Goal: Task Accomplishment & Management: Use online tool/utility

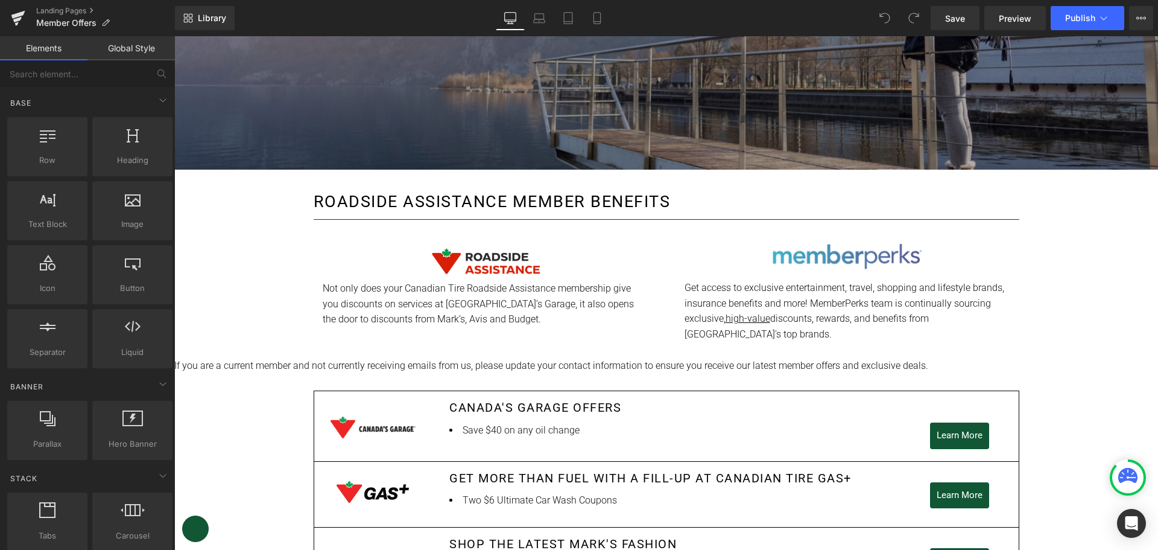
scroll to position [269, 0]
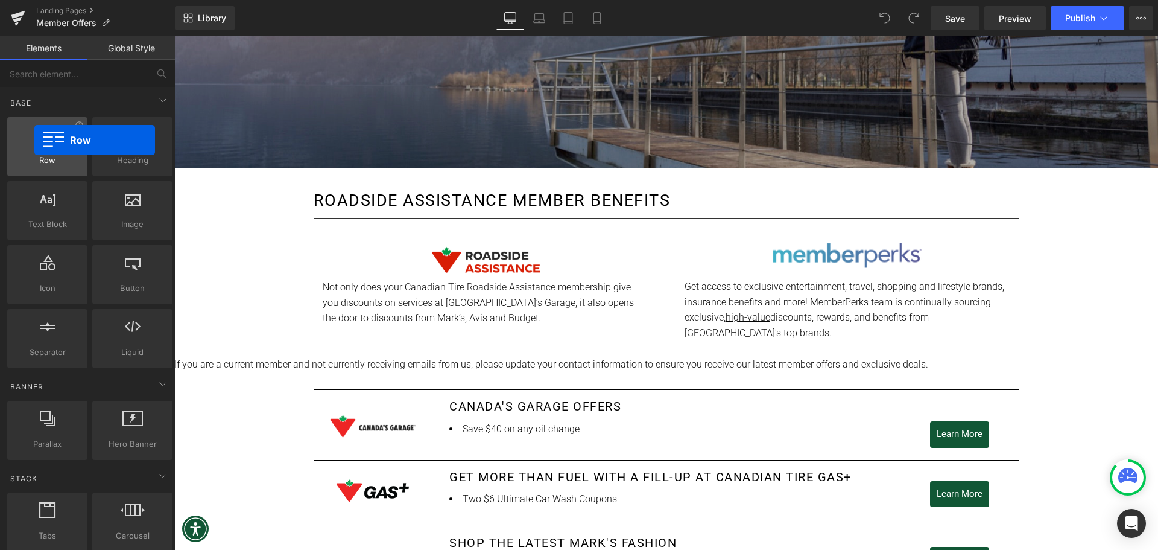
click at [34, 140] on div at bounding box center [47, 140] width 73 height 27
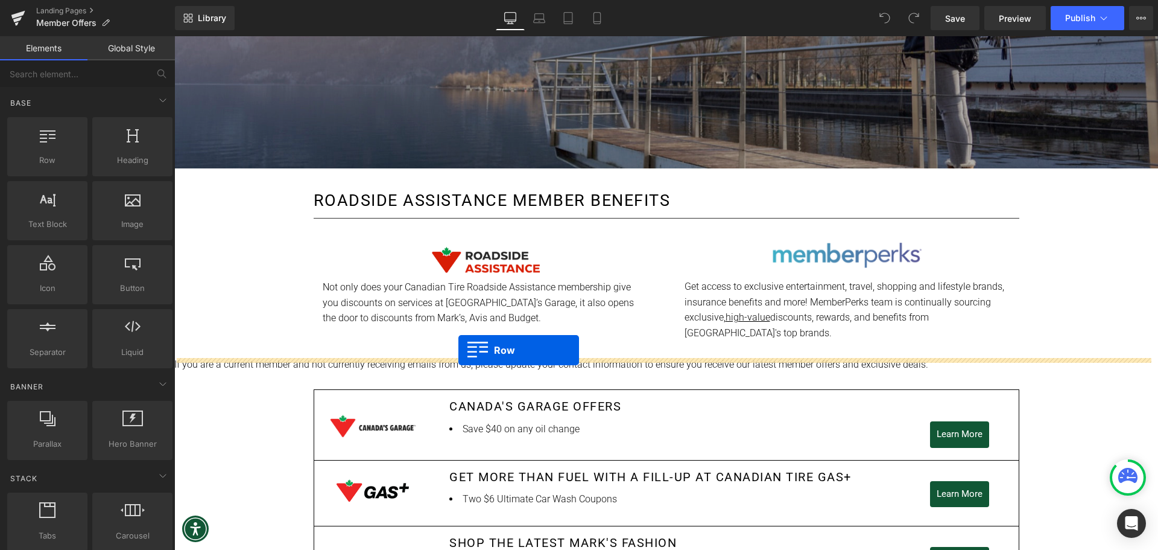
drag, startPoint x: 224, startPoint y: 181, endPoint x: 458, endPoint y: 350, distance: 289.1
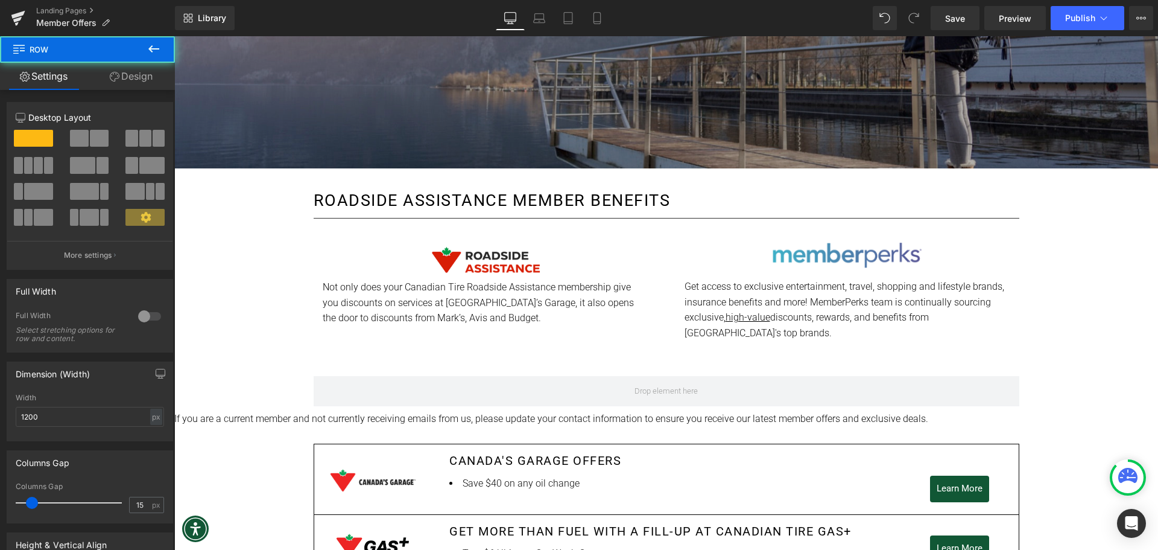
scroll to position [297, 0]
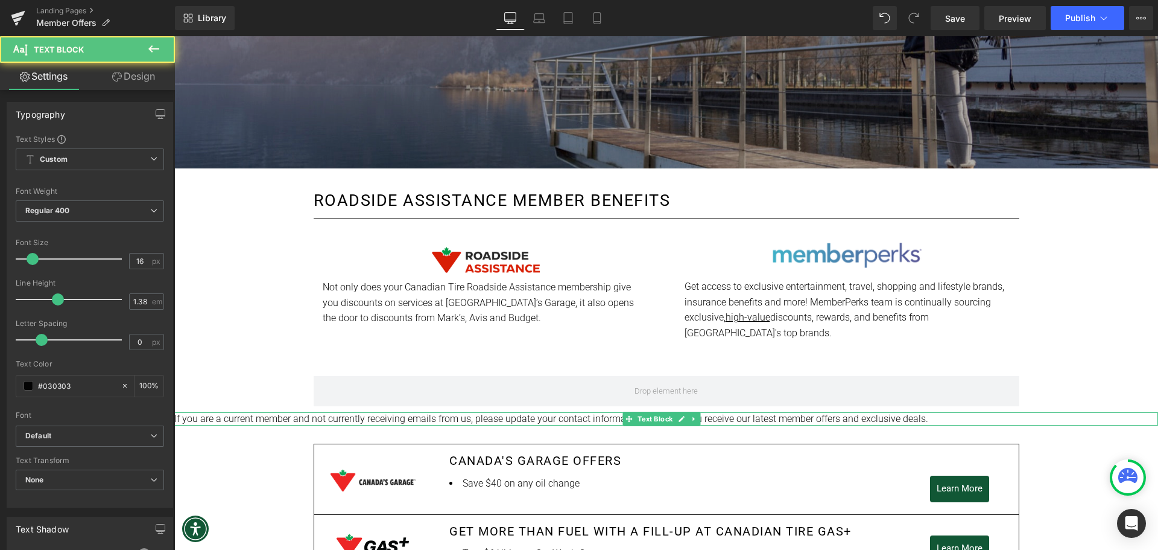
click at [286, 420] on p "If you are a current member and not currently receiving emails from us, please …" at bounding box center [666, 418] width 984 height 13
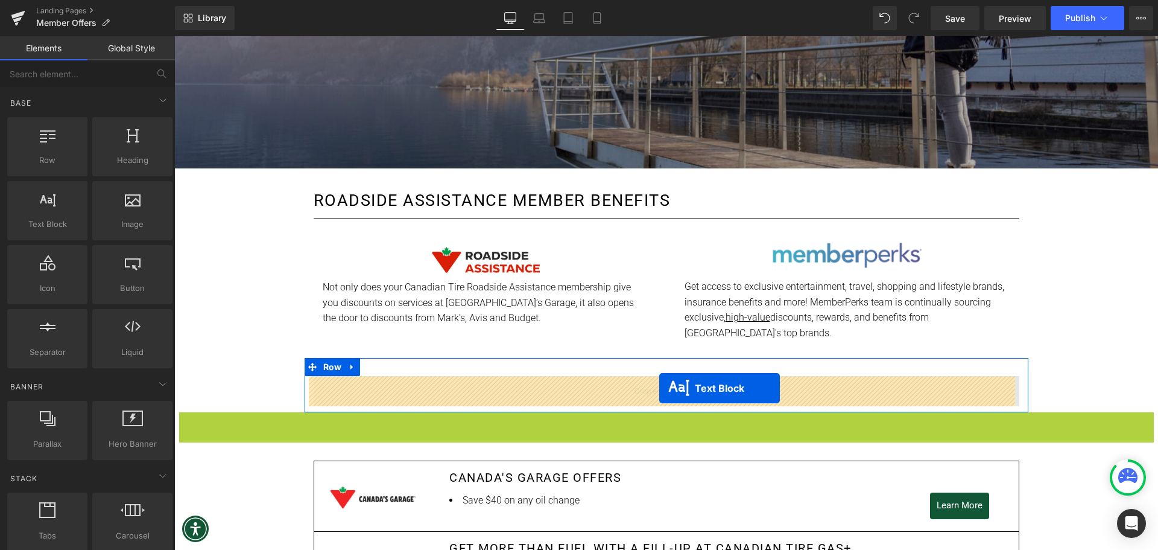
drag, startPoint x: 631, startPoint y: 420, endPoint x: 659, endPoint y: 388, distance: 43.2
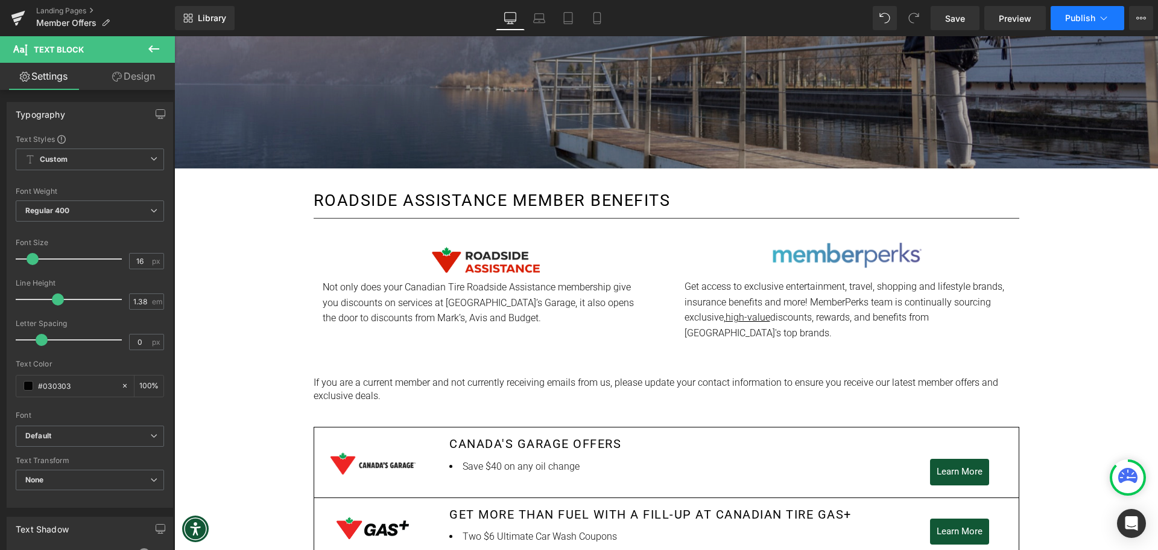
click at [1076, 16] on span "Publish" at bounding box center [1080, 18] width 30 height 10
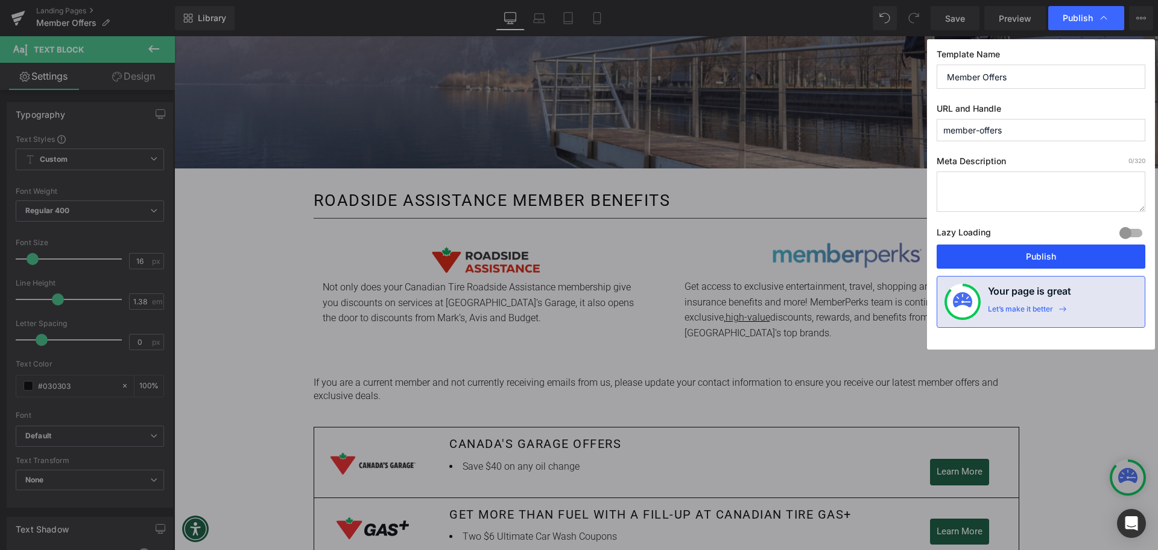
click at [1016, 252] on button "Publish" at bounding box center [1041, 256] width 209 height 24
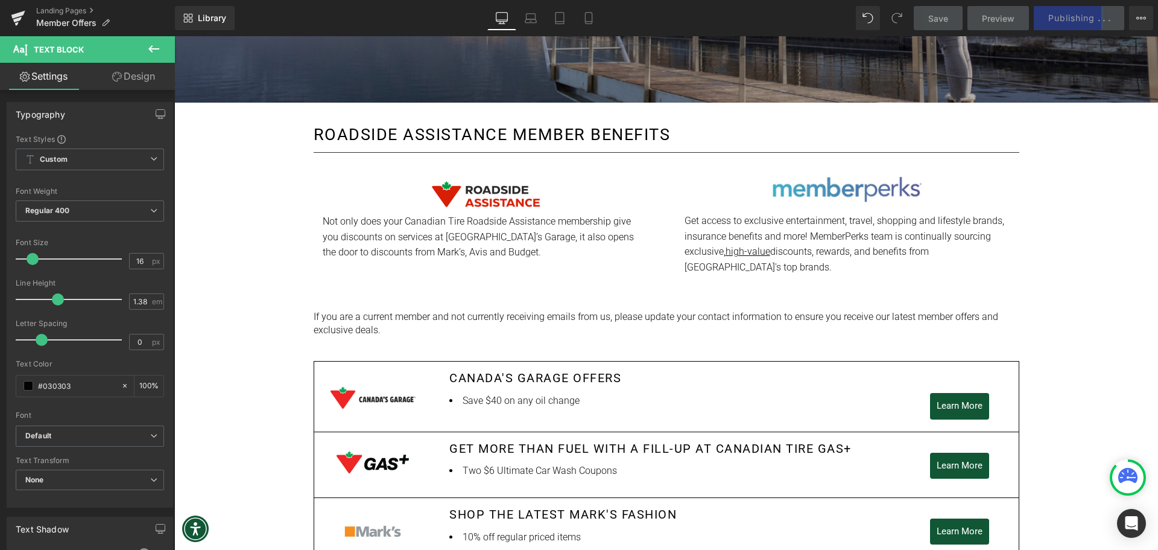
scroll to position [362, 0]
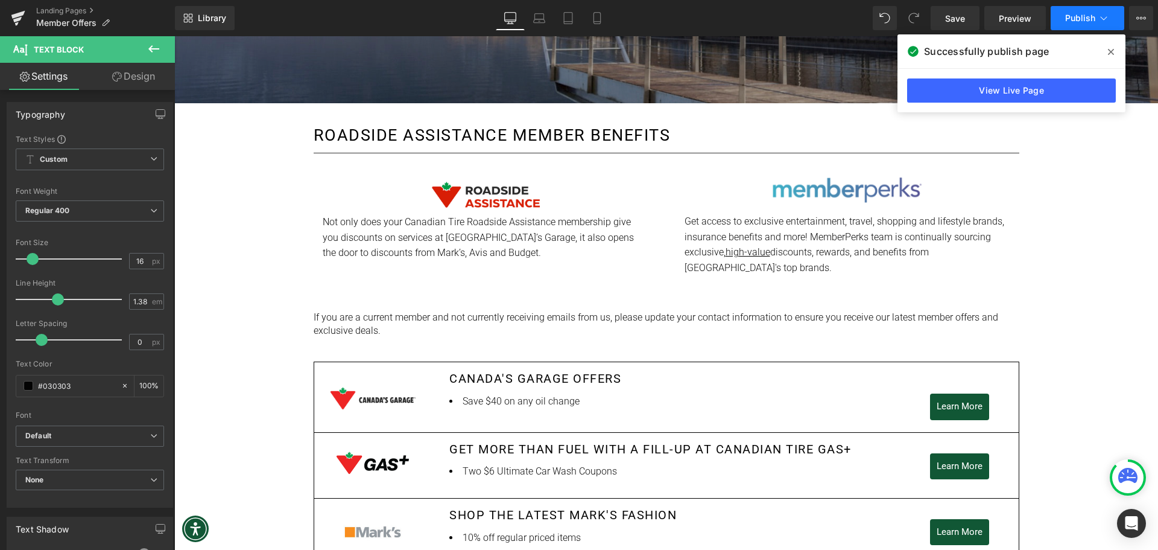
click at [1069, 14] on span "Publish" at bounding box center [1080, 18] width 30 height 10
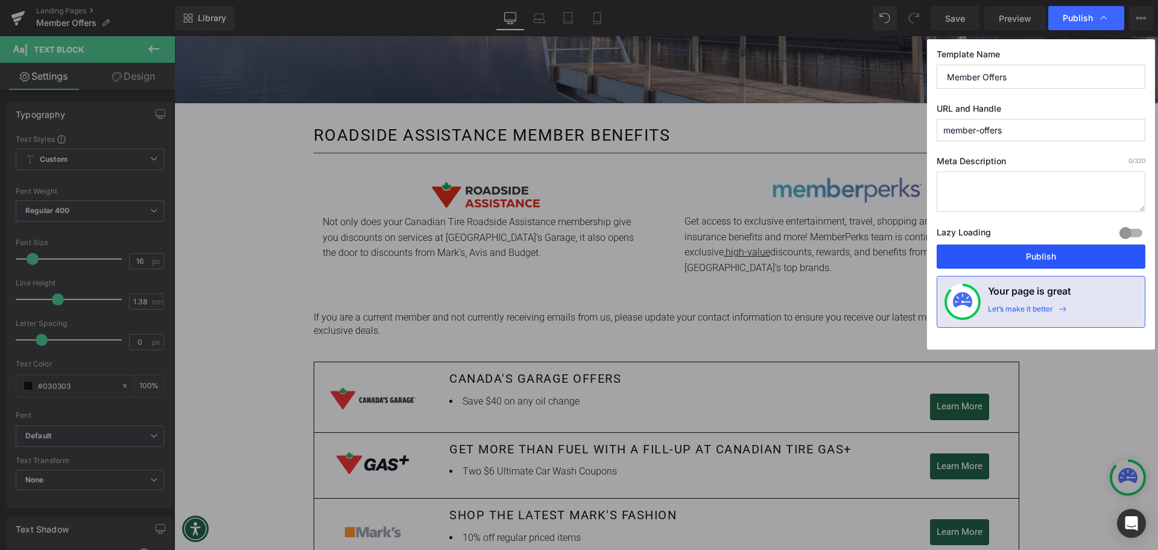
click at [1027, 250] on button "Publish" at bounding box center [1041, 256] width 209 height 24
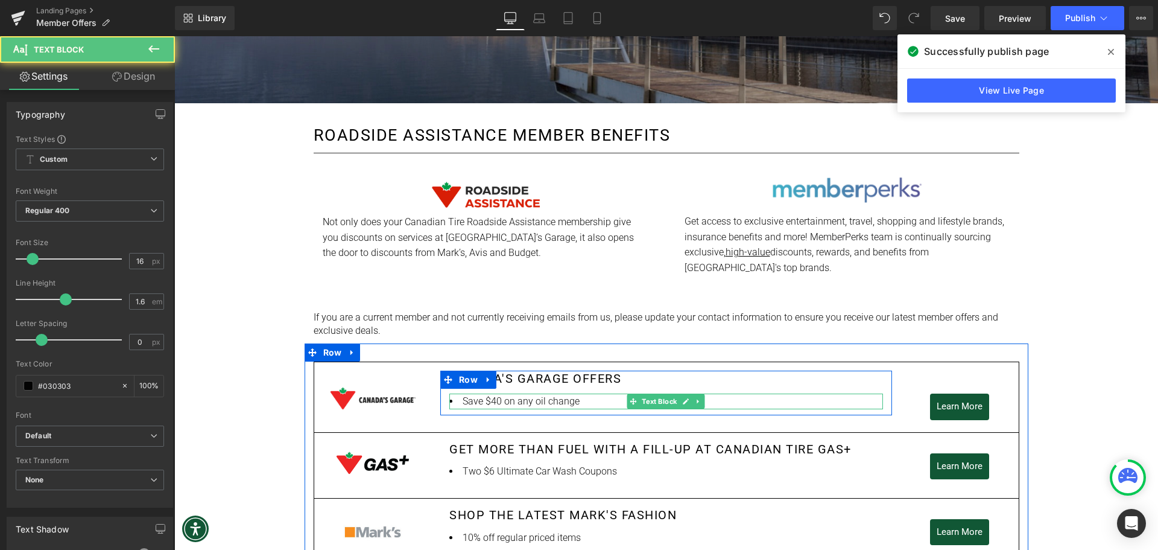
click at [528, 401] on li "Save $40 on any oil change" at bounding box center [666, 401] width 434 height 16
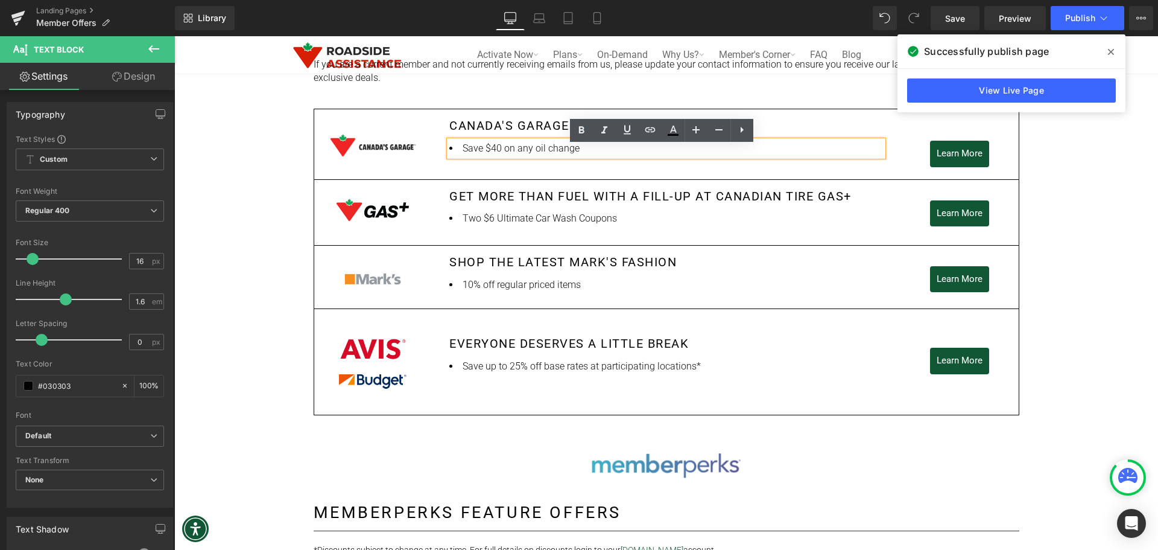
scroll to position [608, 0]
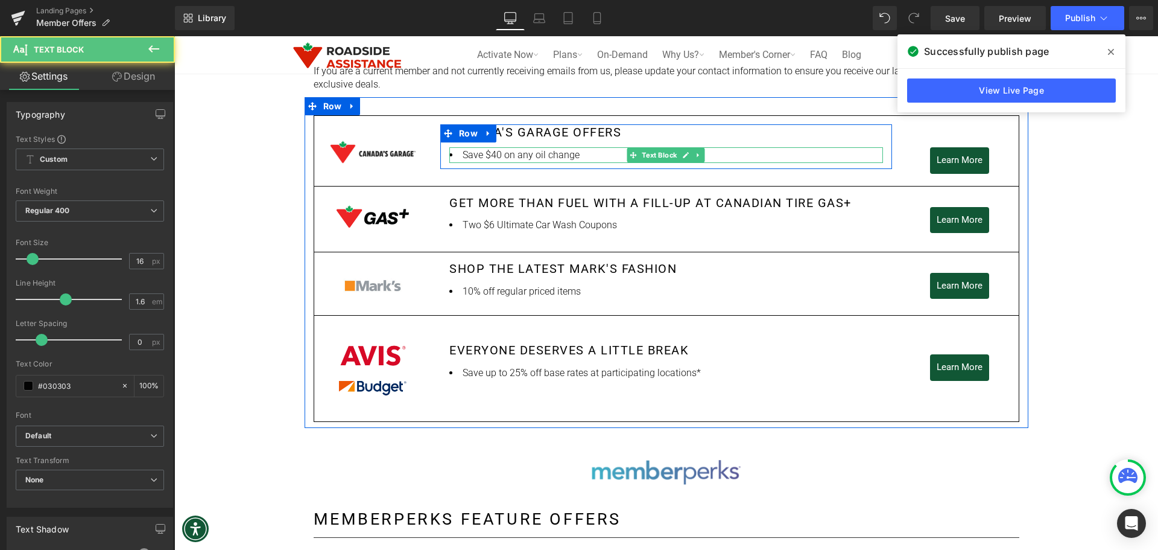
click at [574, 154] on li "Save $40 on any oil change" at bounding box center [666, 155] width 434 height 16
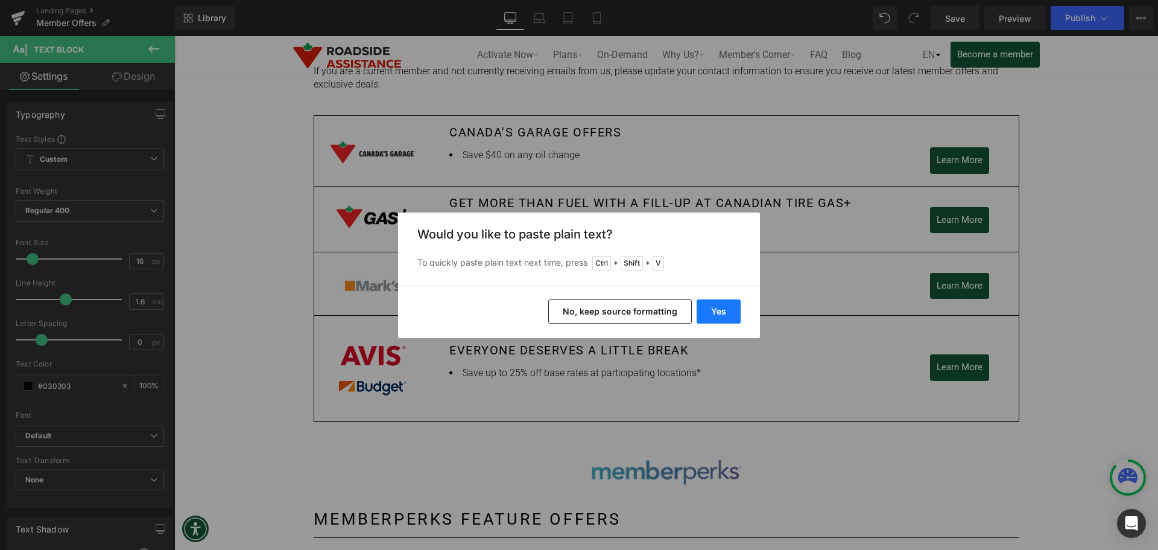
click at [715, 306] on button "Yes" at bounding box center [719, 311] width 44 height 24
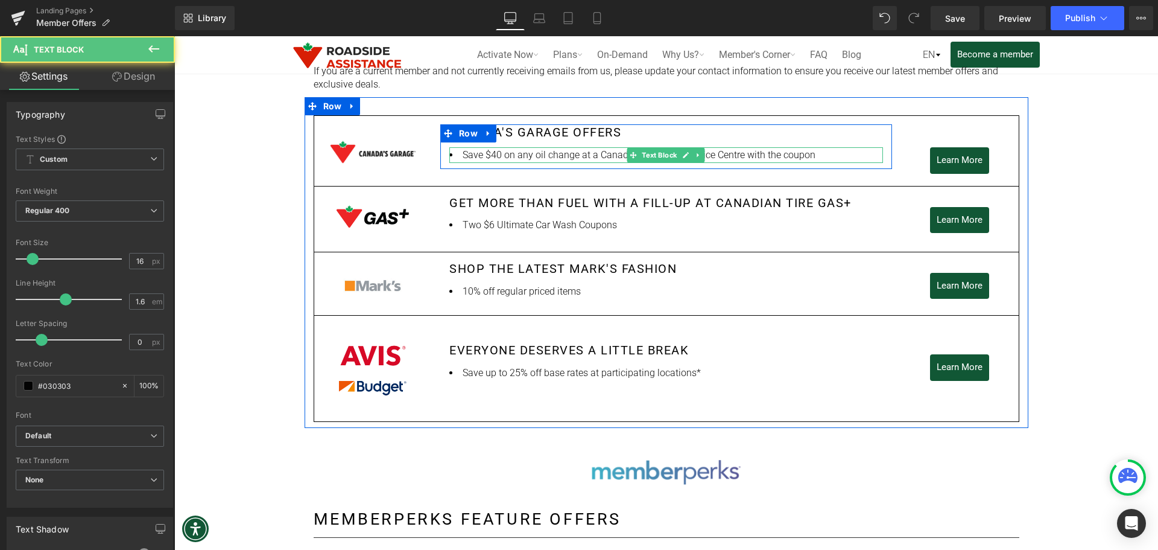
click at [814, 151] on li "Save $40 on any oil change at a Canadian Tire Auto Service Centre with the coup…" at bounding box center [666, 155] width 434 height 16
click at [790, 153] on li "Save $40 on any oil change at a Canadian Tire Auto Service Centre with the coup…" at bounding box center [666, 155] width 434 height 16
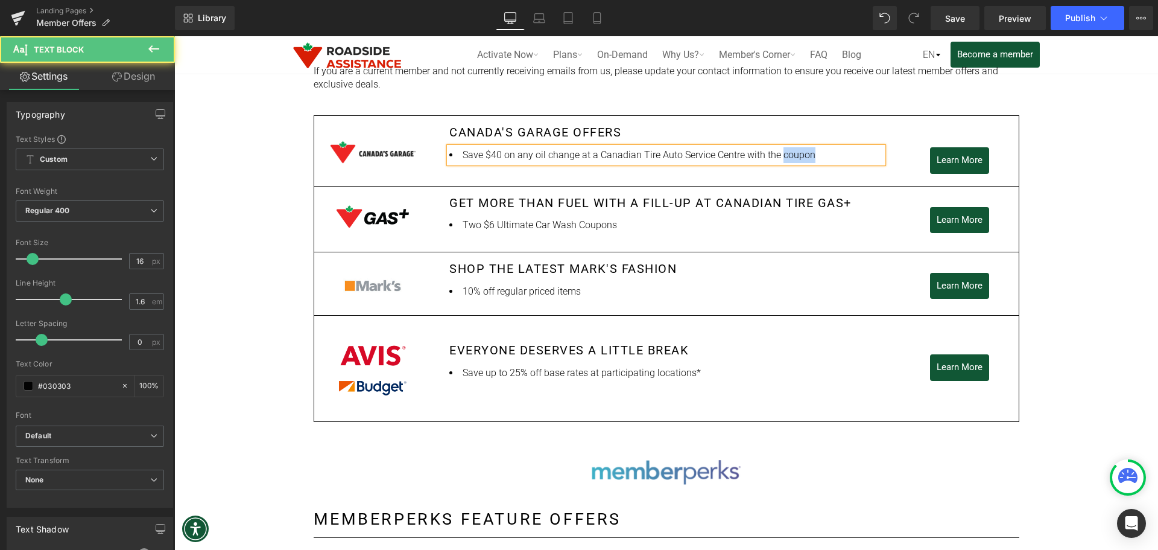
click at [790, 153] on li "Save $40 on any oil change at a Canadian Tire Auto Service Centre with the coup…" at bounding box center [666, 155] width 434 height 16
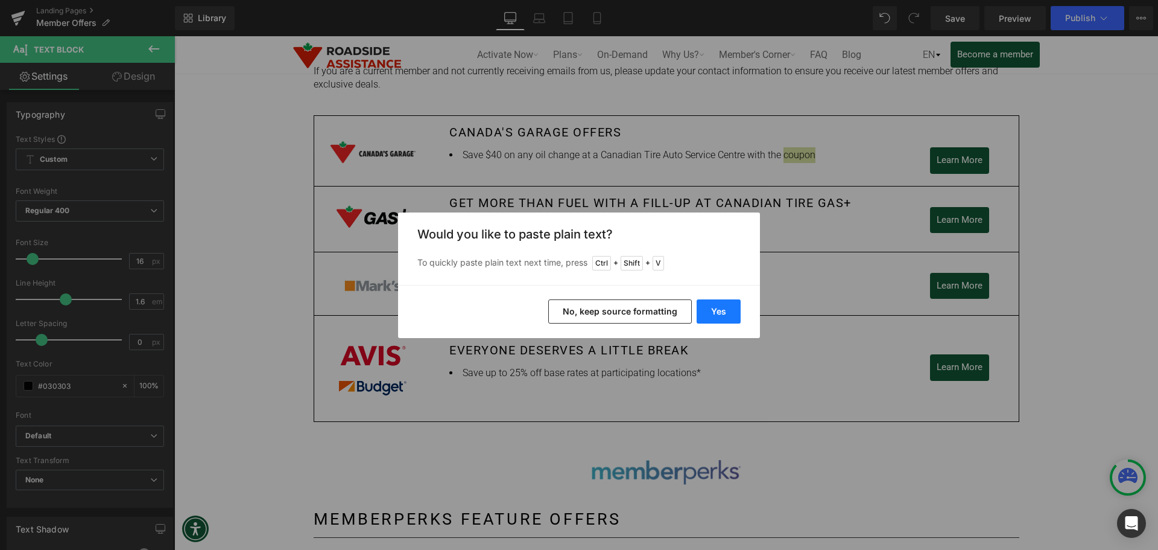
click at [720, 303] on button "Yes" at bounding box center [719, 311] width 44 height 24
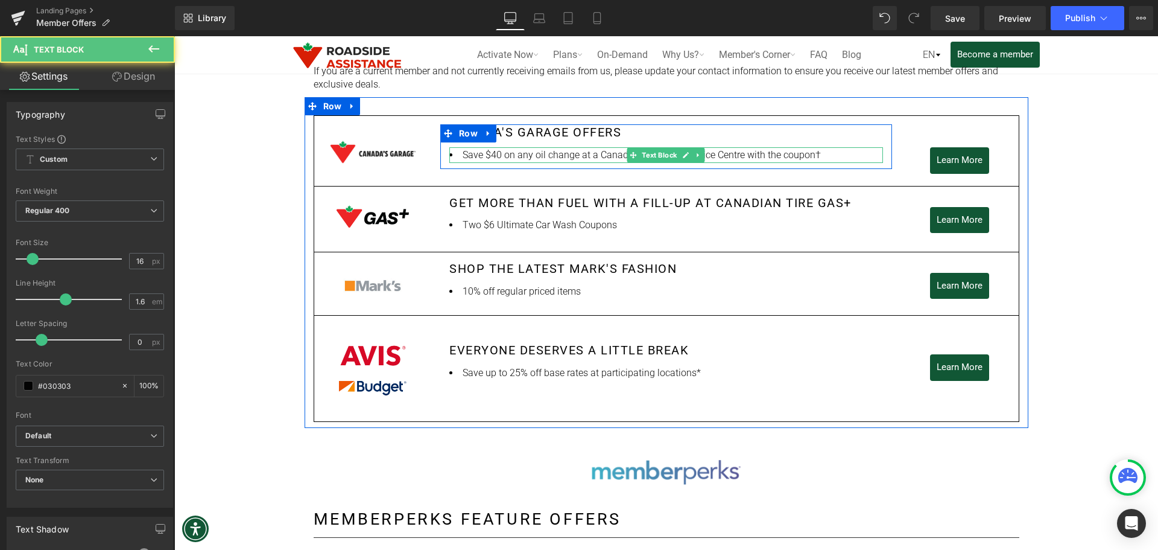
click at [810, 154] on li "Save $40 on any oil change at a Canadian Tire Auto Service Centre with the coup…" at bounding box center [666, 155] width 434 height 16
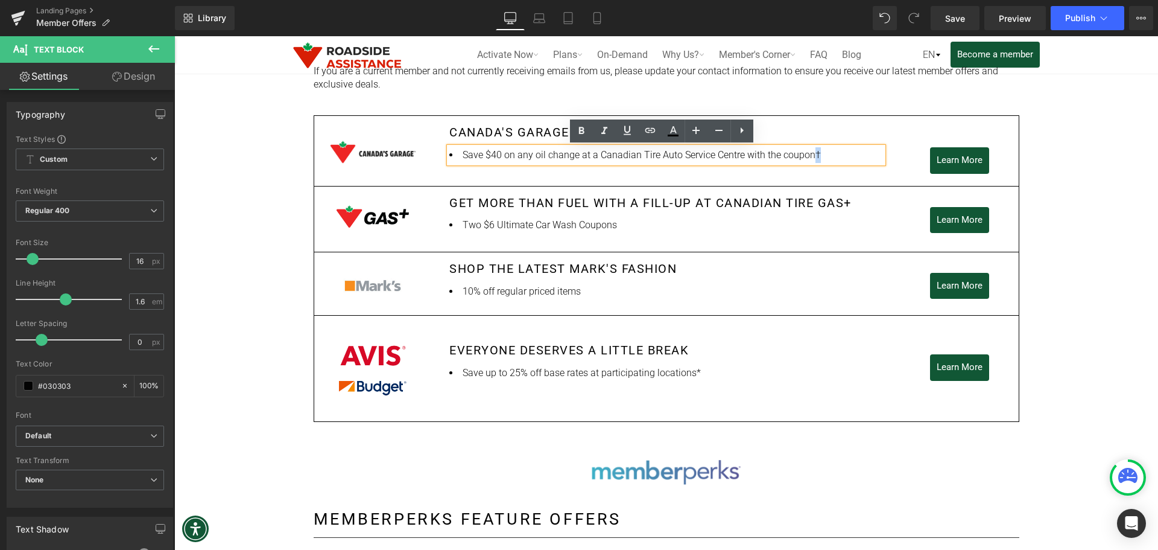
click at [808, 157] on li "Save $40 on any oil change at a Canadian Tire Auto Service Centre with the coup…" at bounding box center [666, 155] width 434 height 16
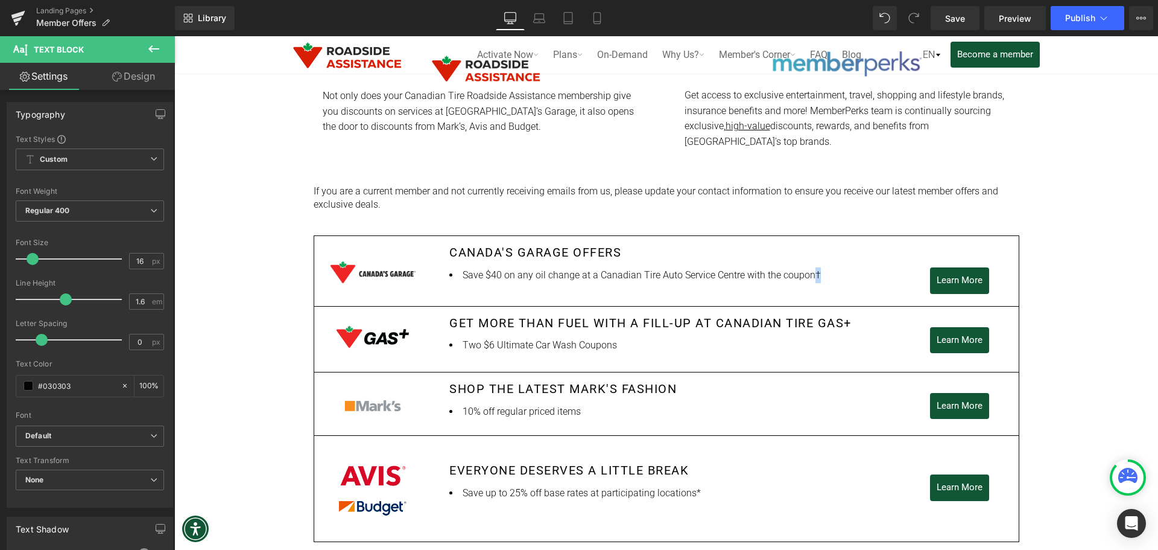
scroll to position [521, 0]
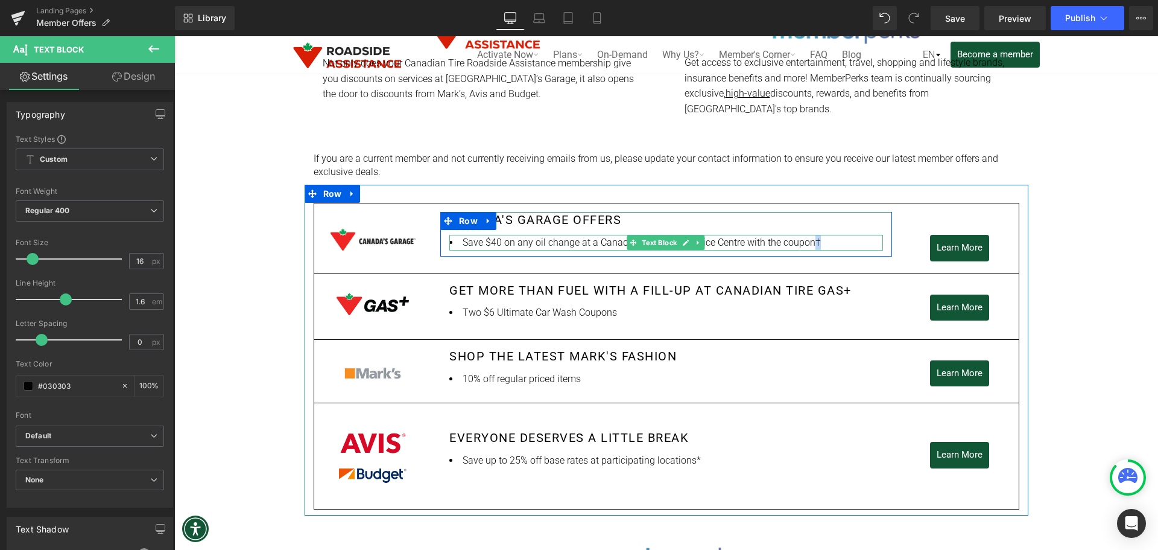
click at [840, 235] on div "Save $40 on any oil change at a Canadian Tire Auto Service Centre with the coup…" at bounding box center [666, 243] width 434 height 16
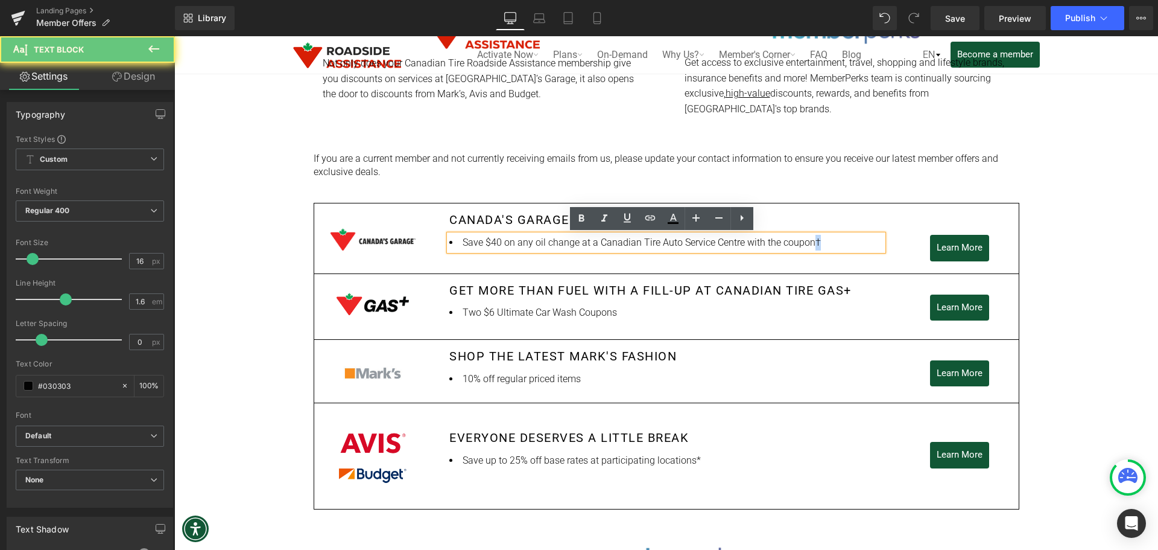
click at [833, 238] on li "Save $40 on any oil change at a Canadian Tire Auto Service Centre with the coup…" at bounding box center [666, 243] width 434 height 16
click at [808, 241] on li "Save $40 on any oil change at a Canadian Tire Auto Service Centre with the coup…" at bounding box center [666, 243] width 434 height 16
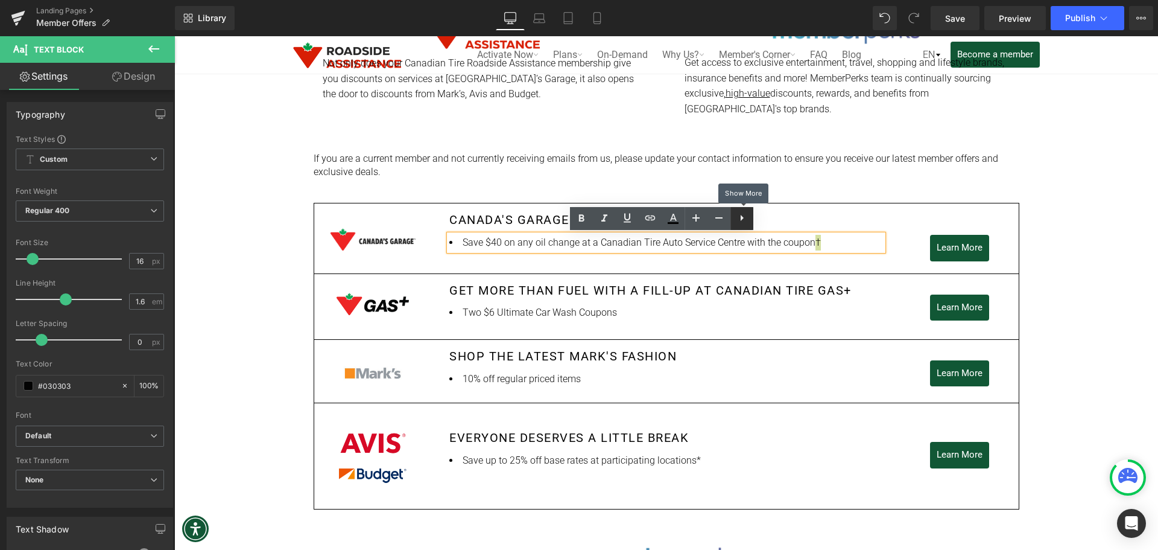
click at [744, 217] on icon at bounding box center [742, 218] width 14 height 14
click at [723, 221] on icon at bounding box center [719, 218] width 14 height 14
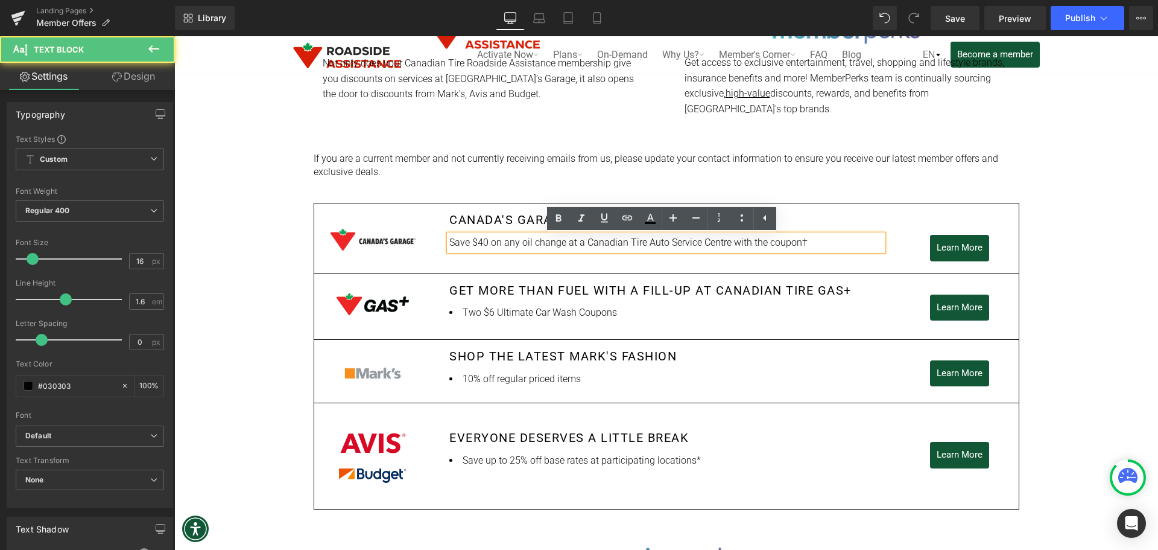
click at [808, 235] on div "Save $40 on any oil change at a Canadian Tire Auto Service Centre with the coup…" at bounding box center [666, 243] width 434 height 16
click at [795, 241] on div "Save $40 on any oil change at a Canadian Tire Auto Service Centre with the coup…" at bounding box center [666, 243] width 434 height 16
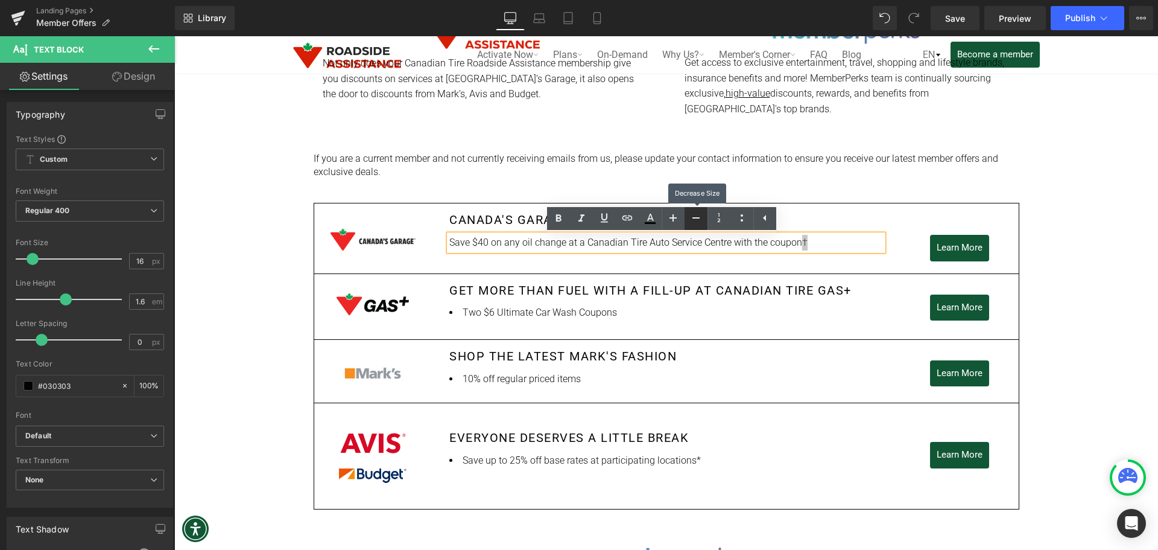
click at [693, 220] on icon at bounding box center [696, 218] width 14 height 14
click at [670, 217] on icon at bounding box center [673, 217] width 7 height 7
click at [822, 242] on div "Save $40 on any oil change at a Canadian Tire Auto Service Centre with the coup…" at bounding box center [666, 243] width 434 height 16
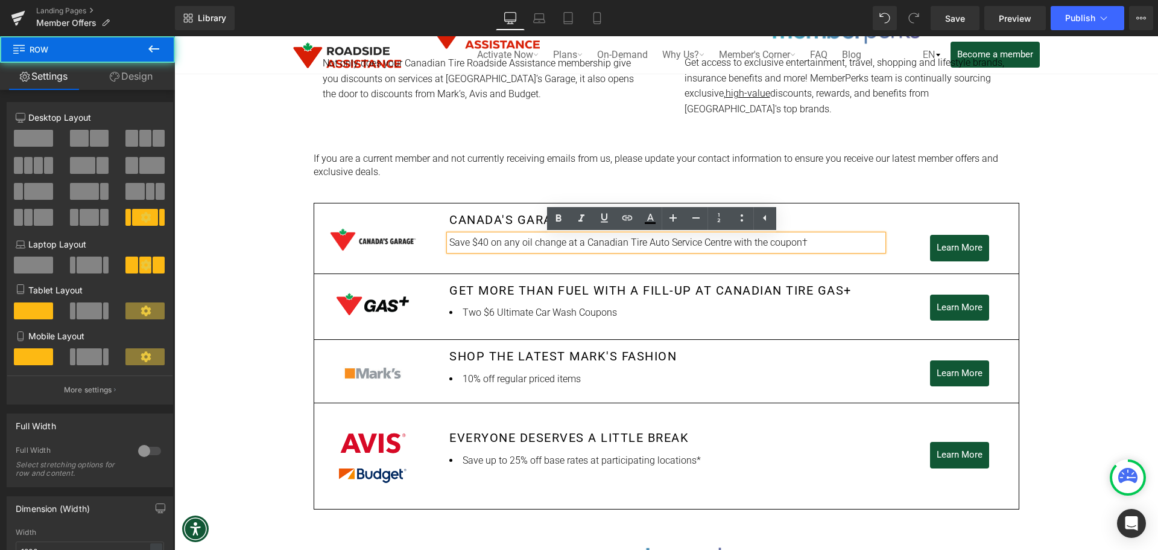
click at [885, 264] on div "Image Row Canada's garage offers Heading Save $40 on any oil change at a Canadi…" at bounding box center [667, 238] width 706 height 70
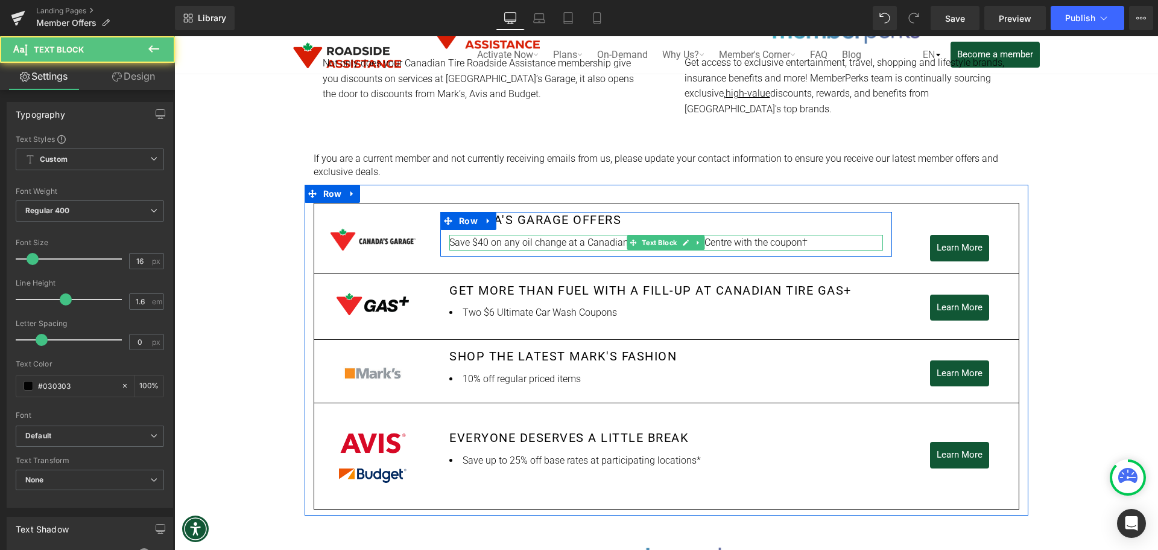
click at [810, 236] on div "Save $40 on any oil change at a Canadian Tire Auto Service Centre with the coup…" at bounding box center [666, 243] width 434 height 16
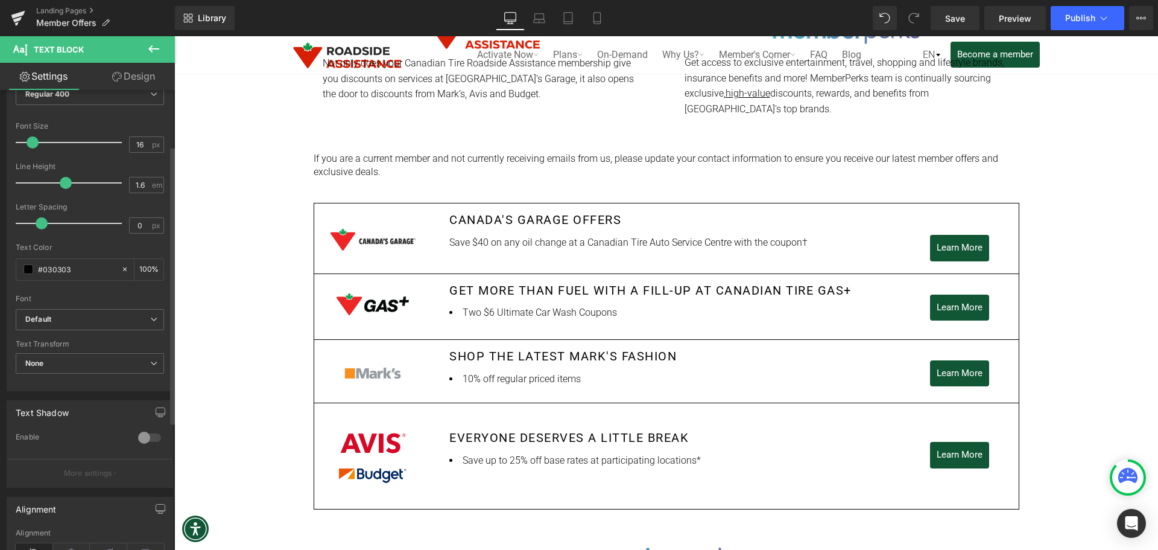
scroll to position [0, 0]
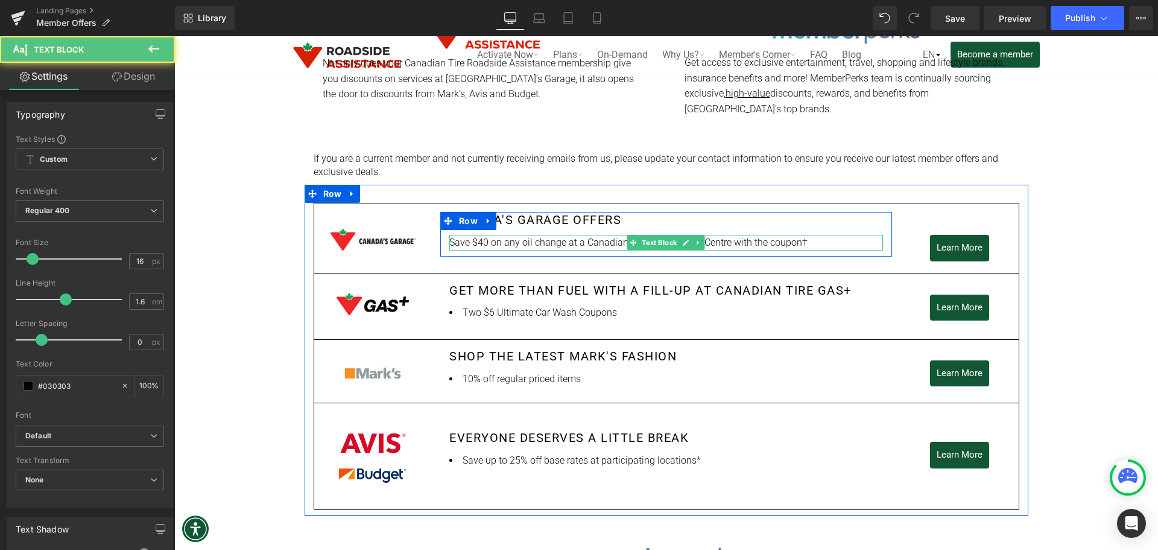
click at [793, 242] on div "Save $40 on any oil change at a Canadian Tire Auto Service Centre with the coup…" at bounding box center [666, 243] width 434 height 16
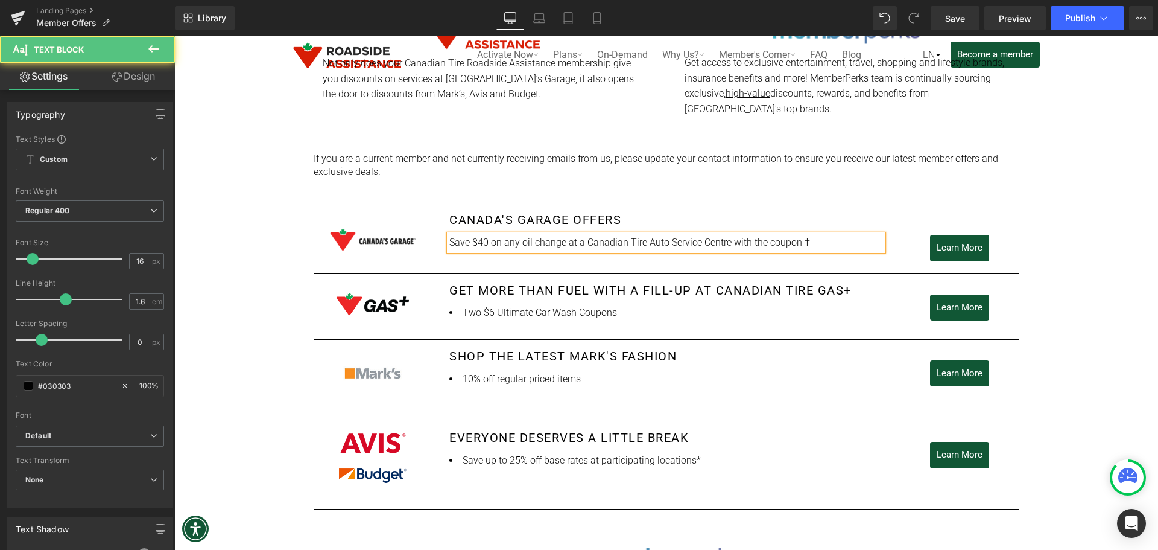
click at [807, 242] on div "Save $40 on any oil change at a Canadian Tire Auto Service Centre with the coup…" at bounding box center [666, 243] width 434 height 16
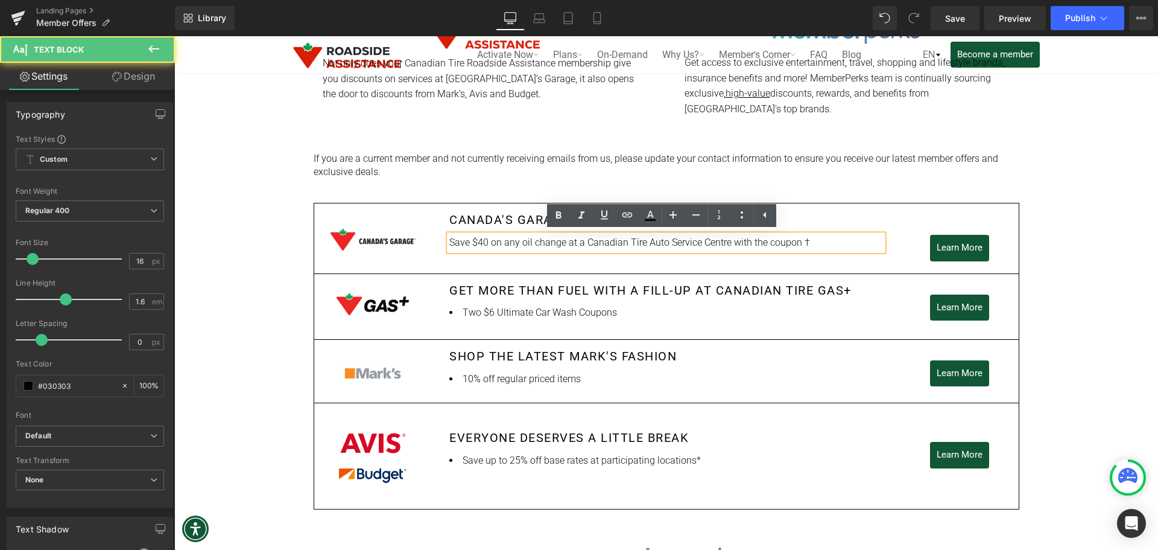
click at [802, 242] on div "Save $40 on any oil change at a Canadian Tire Auto Service Centre with the coup…" at bounding box center [666, 243] width 434 height 16
click at [796, 241] on div "Save $40 on any oil change at a Canadian Tire Auto Service Centre with the coup…" at bounding box center [666, 243] width 434 height 16
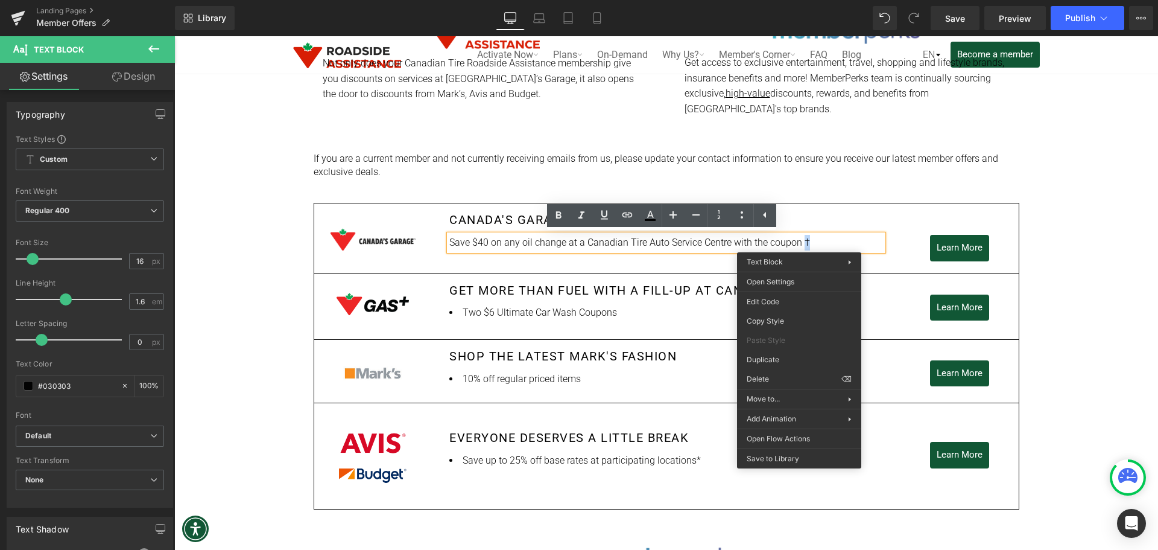
copy div "†"
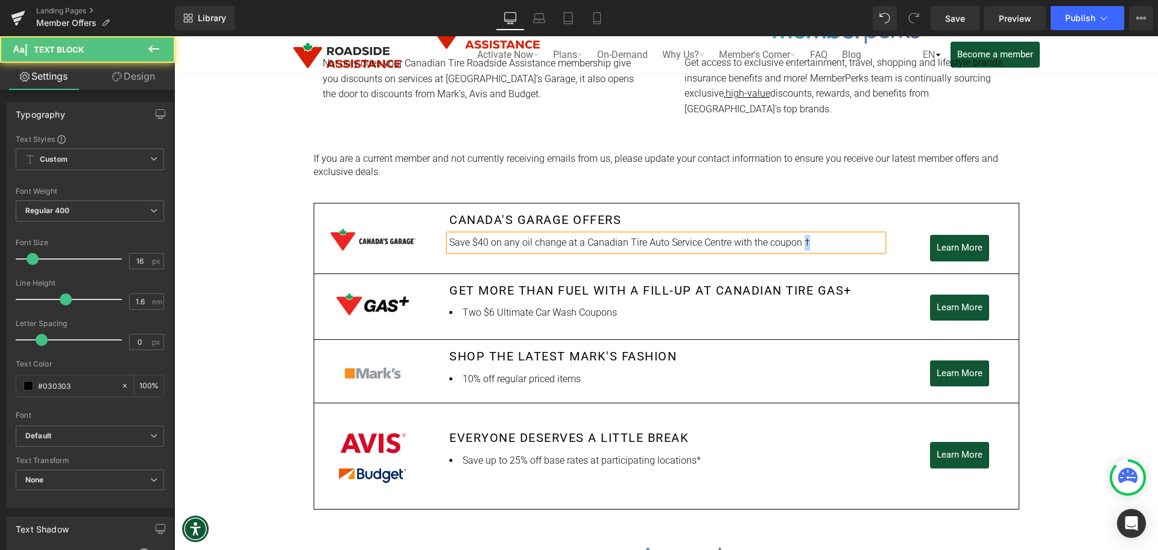
click at [804, 249] on div "Save $40 on any oil change at a Canadian Tire Auto Service Centre with the coup…" at bounding box center [666, 243] width 434 height 16
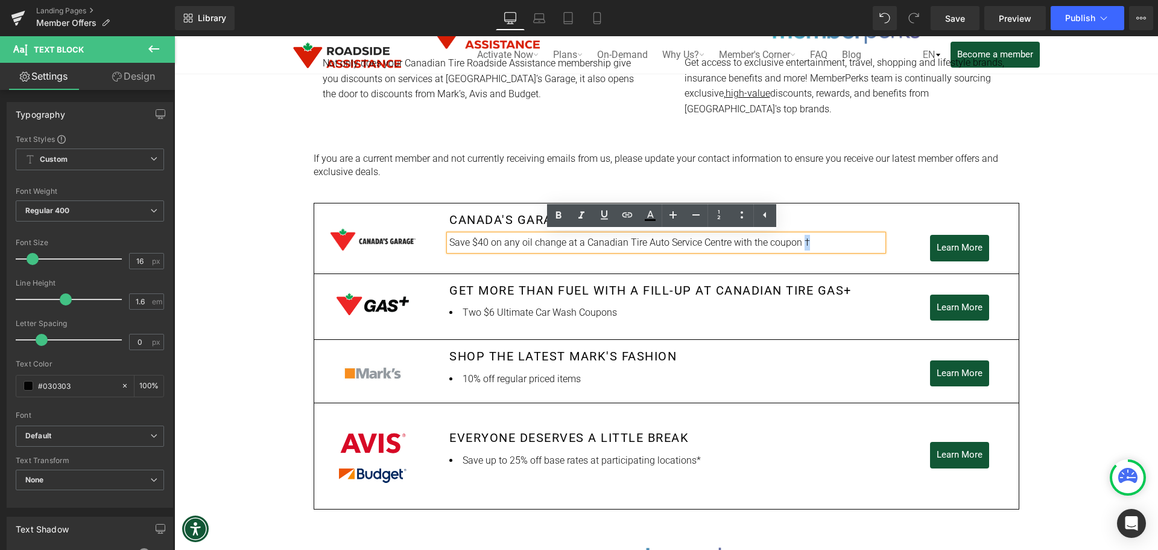
click at [798, 242] on div "Save $40 on any oil change at a Canadian Tire Auto Service Centre with the coup…" at bounding box center [666, 243] width 434 height 16
copy div "†"
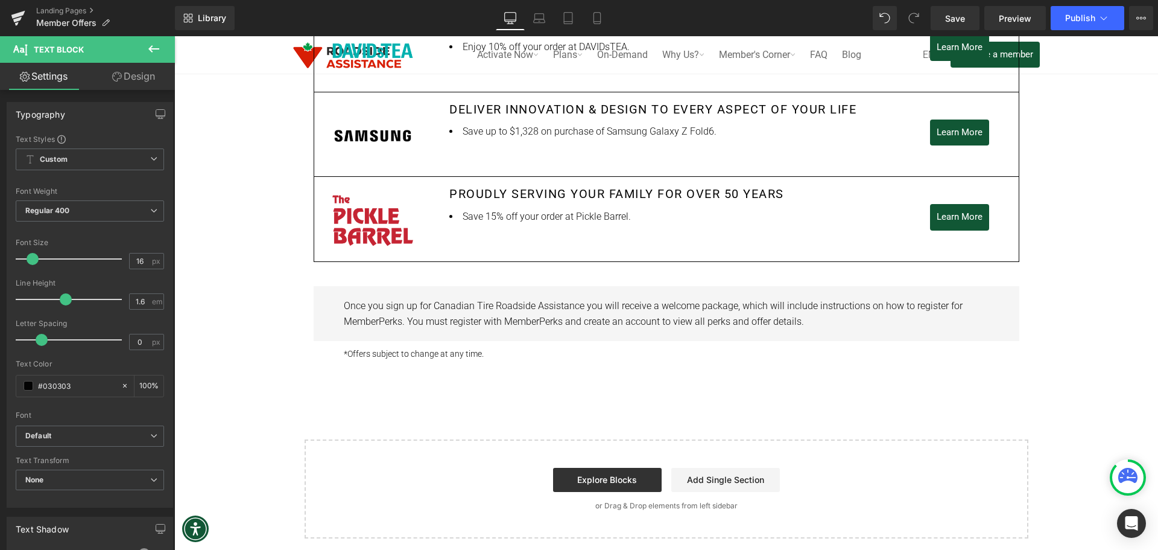
scroll to position [1764, 0]
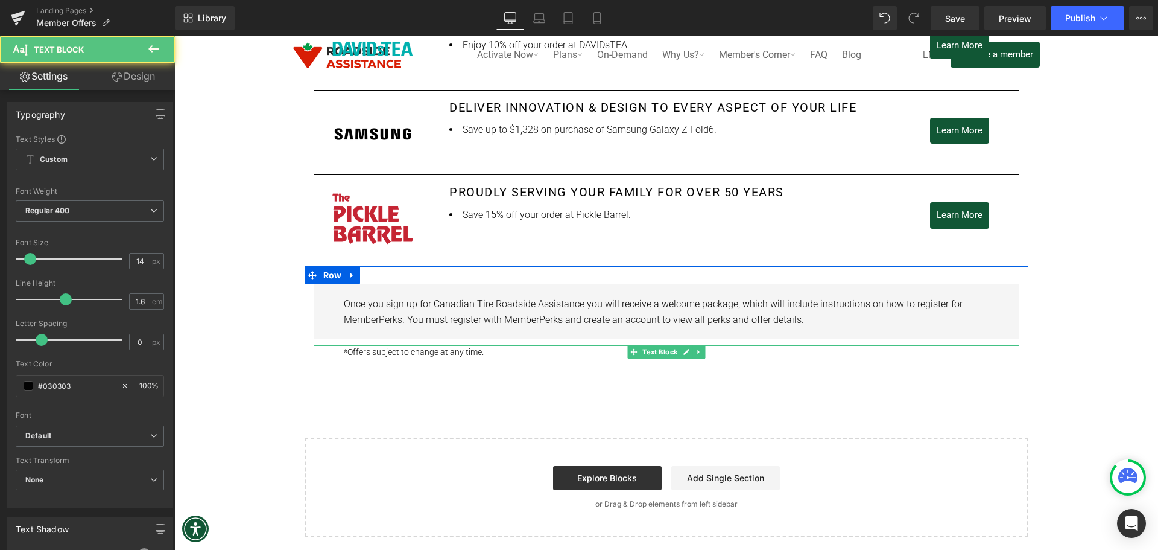
click at [480, 352] on p "*Offers subject to change at any time." at bounding box center [666, 351] width 645 height 13
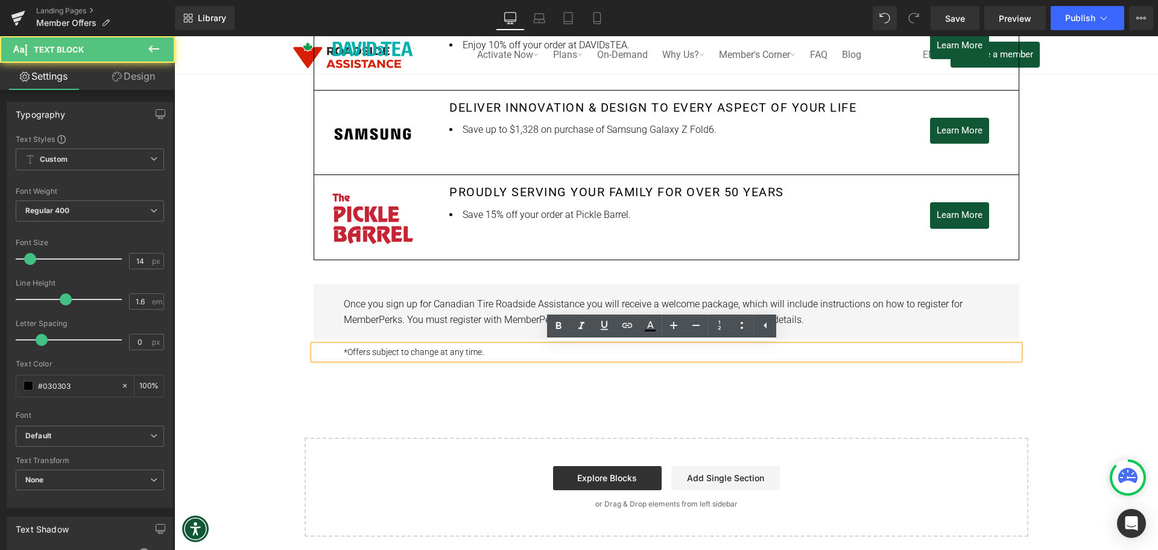
click at [477, 352] on p "*Offers subject to change at any time." at bounding box center [666, 351] width 645 height 13
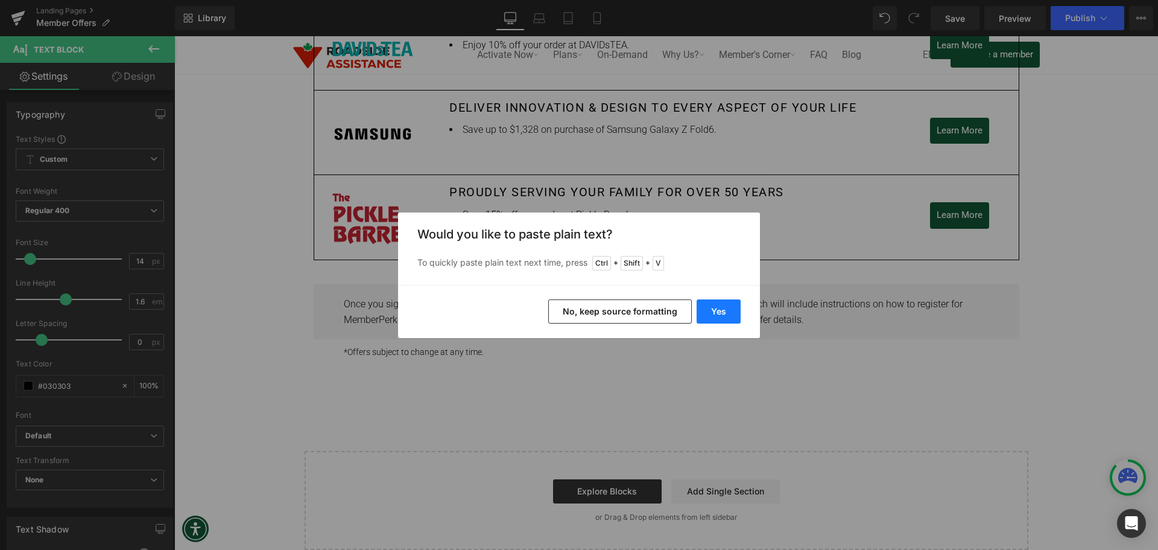
click at [718, 309] on button "Yes" at bounding box center [719, 311] width 44 height 24
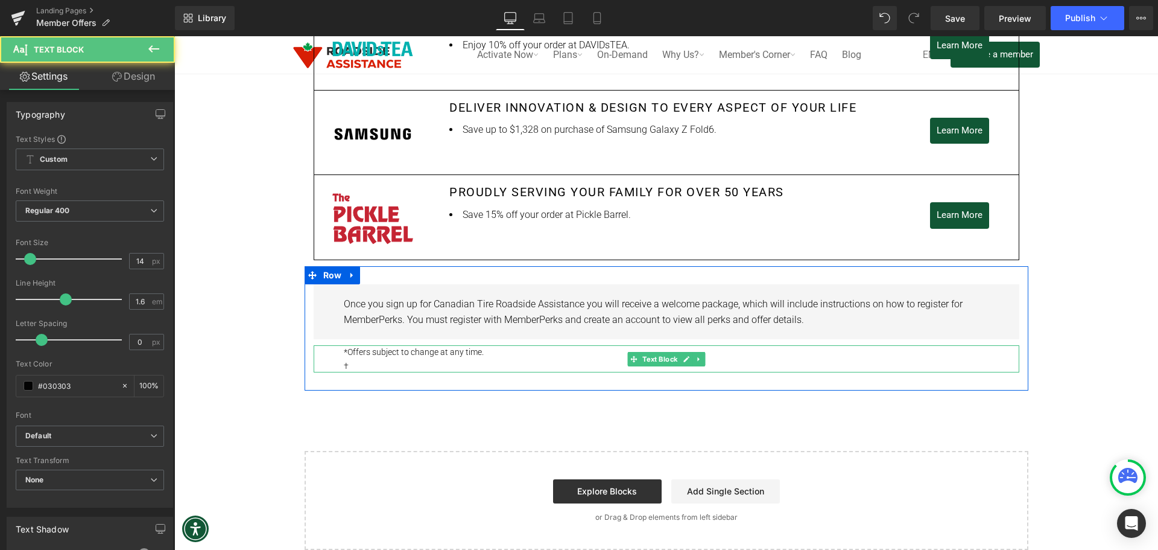
click at [360, 364] on p "†" at bounding box center [666, 365] width 645 height 13
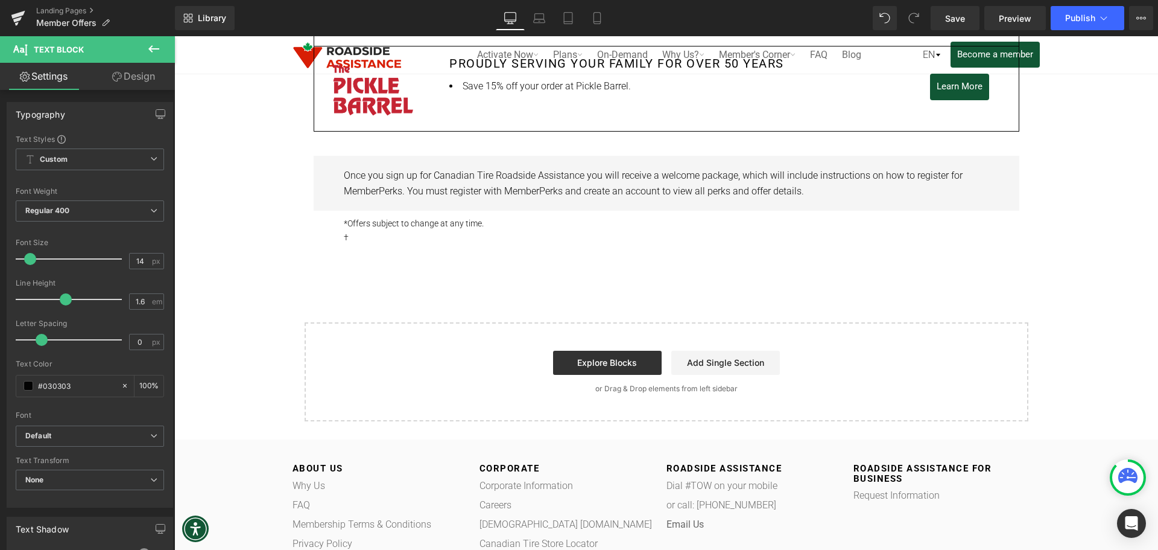
scroll to position [1845, 0]
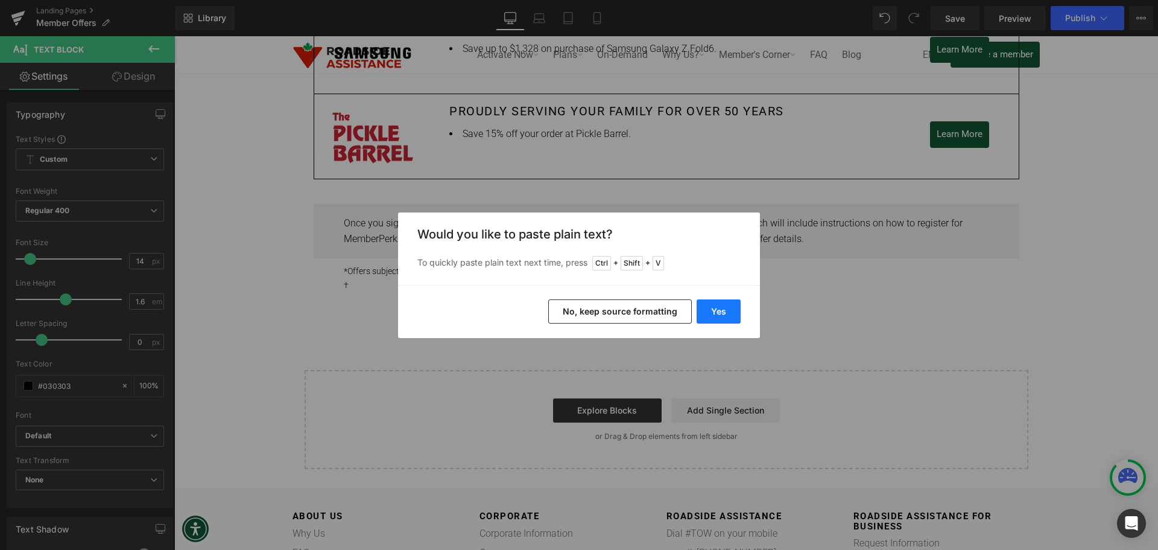
click at [712, 302] on button "Yes" at bounding box center [719, 311] width 44 height 24
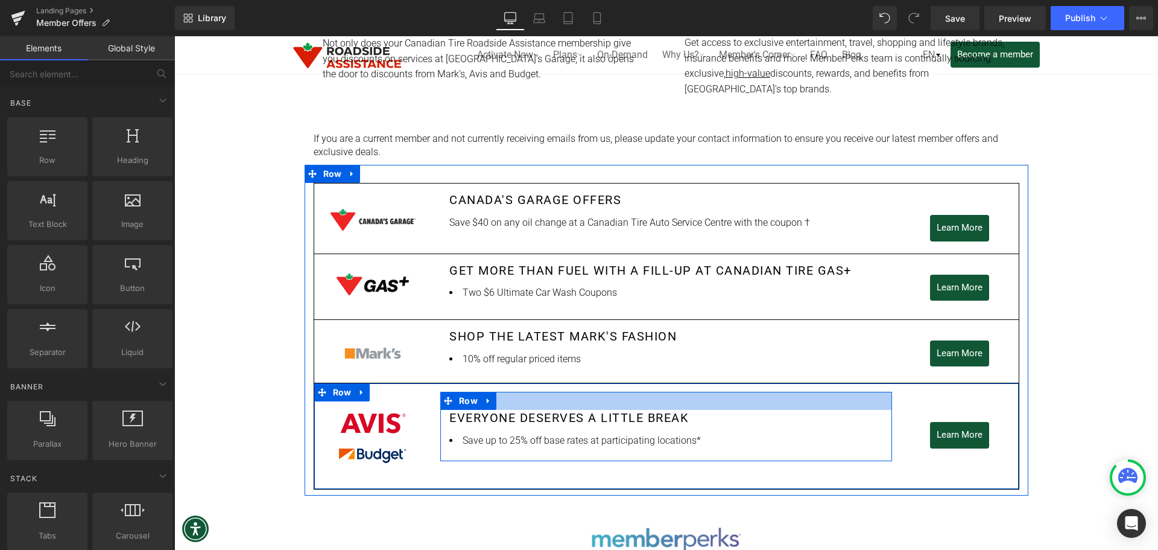
scroll to position [541, 0]
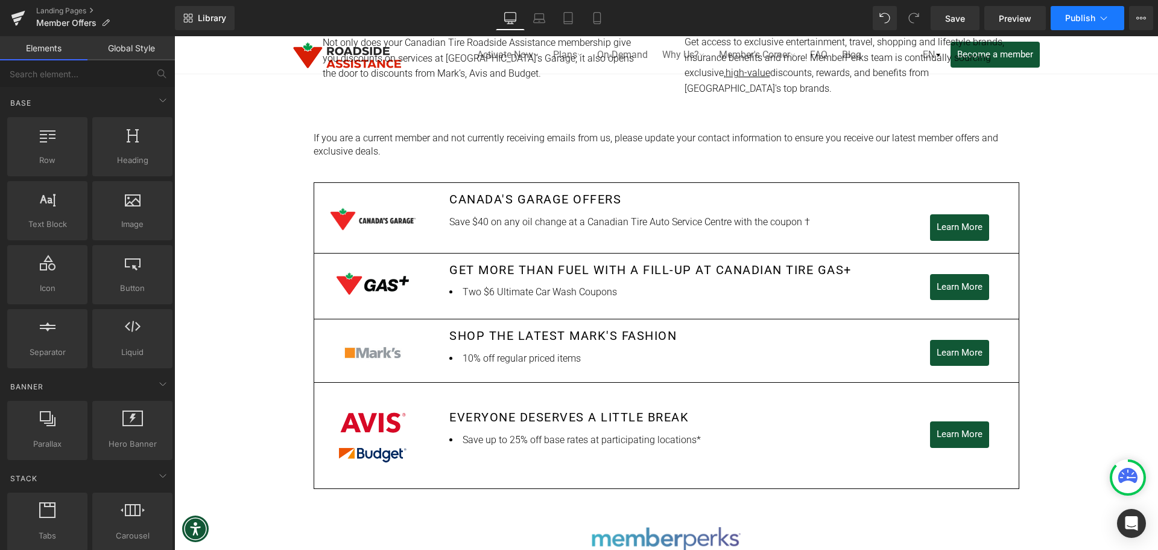
click at [1058, 14] on button "Publish" at bounding box center [1088, 18] width 74 height 24
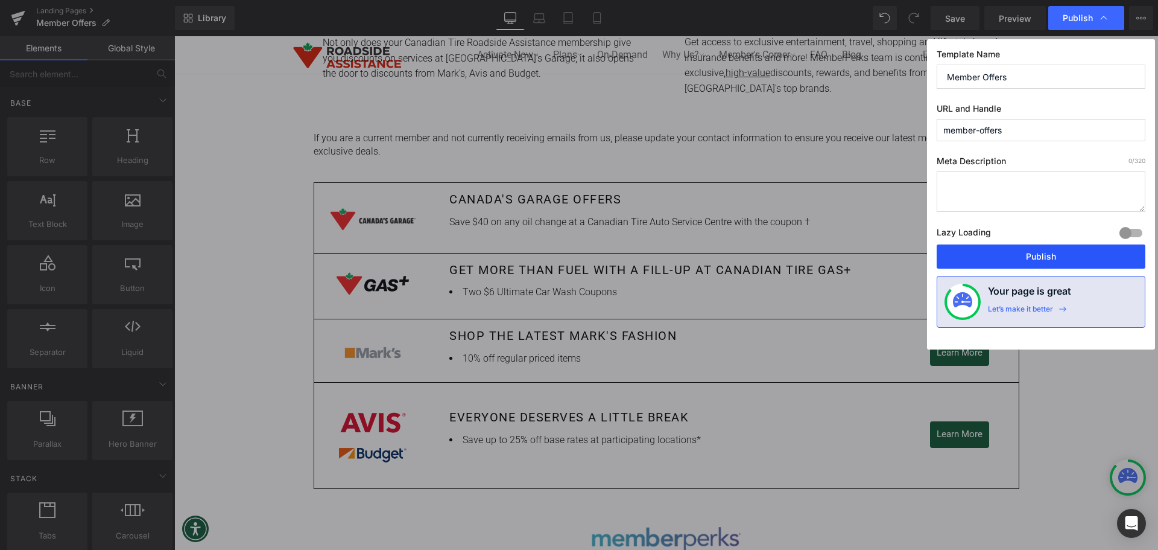
click at [1000, 247] on button "Publish" at bounding box center [1041, 256] width 209 height 24
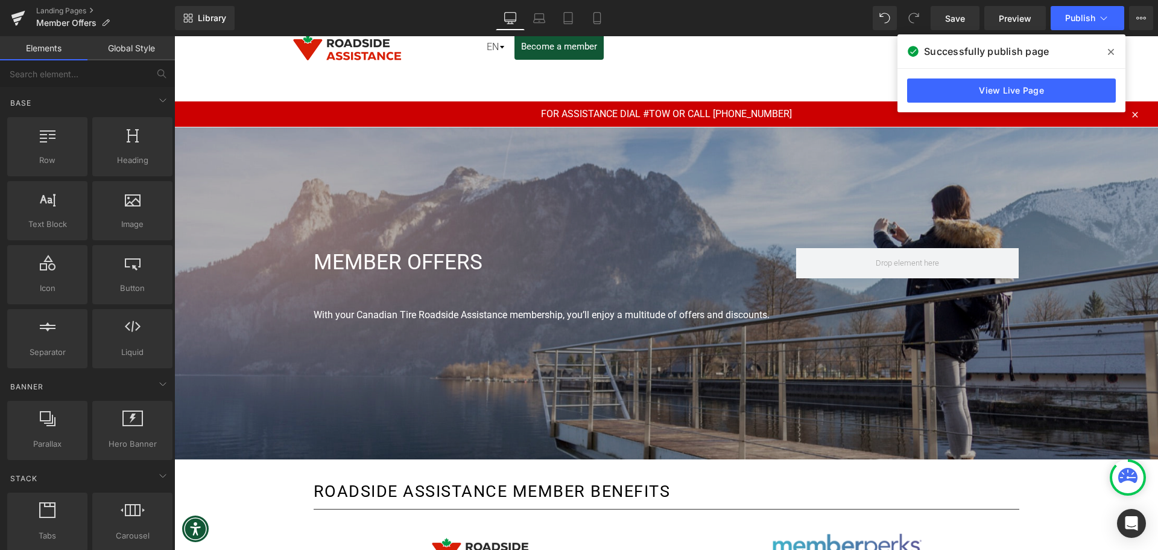
scroll to position [5, 0]
